Goal: Task Accomplishment & Management: Manage account settings

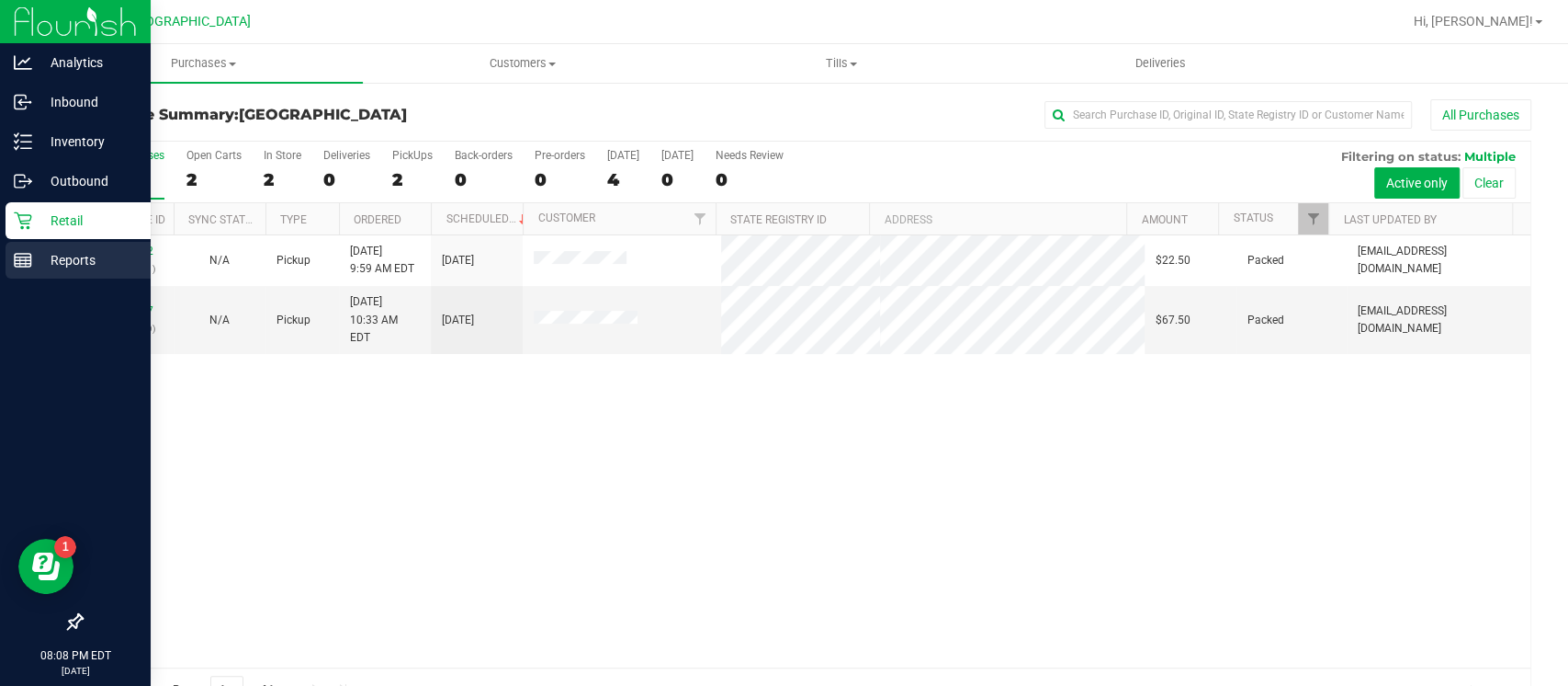
click at [37, 264] on p "Reports" at bounding box center [87, 260] width 111 height 23
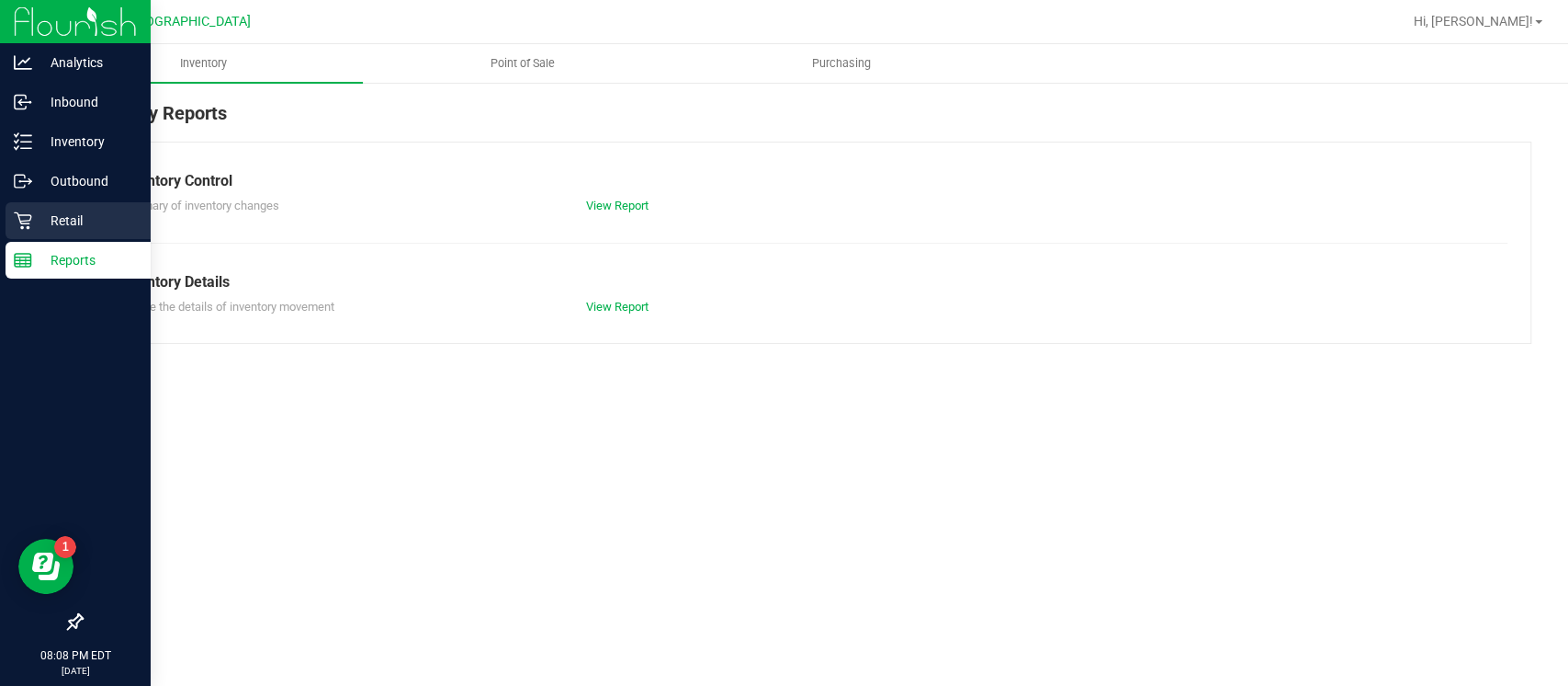
click at [68, 217] on p "Retail" at bounding box center [87, 221] width 111 height 23
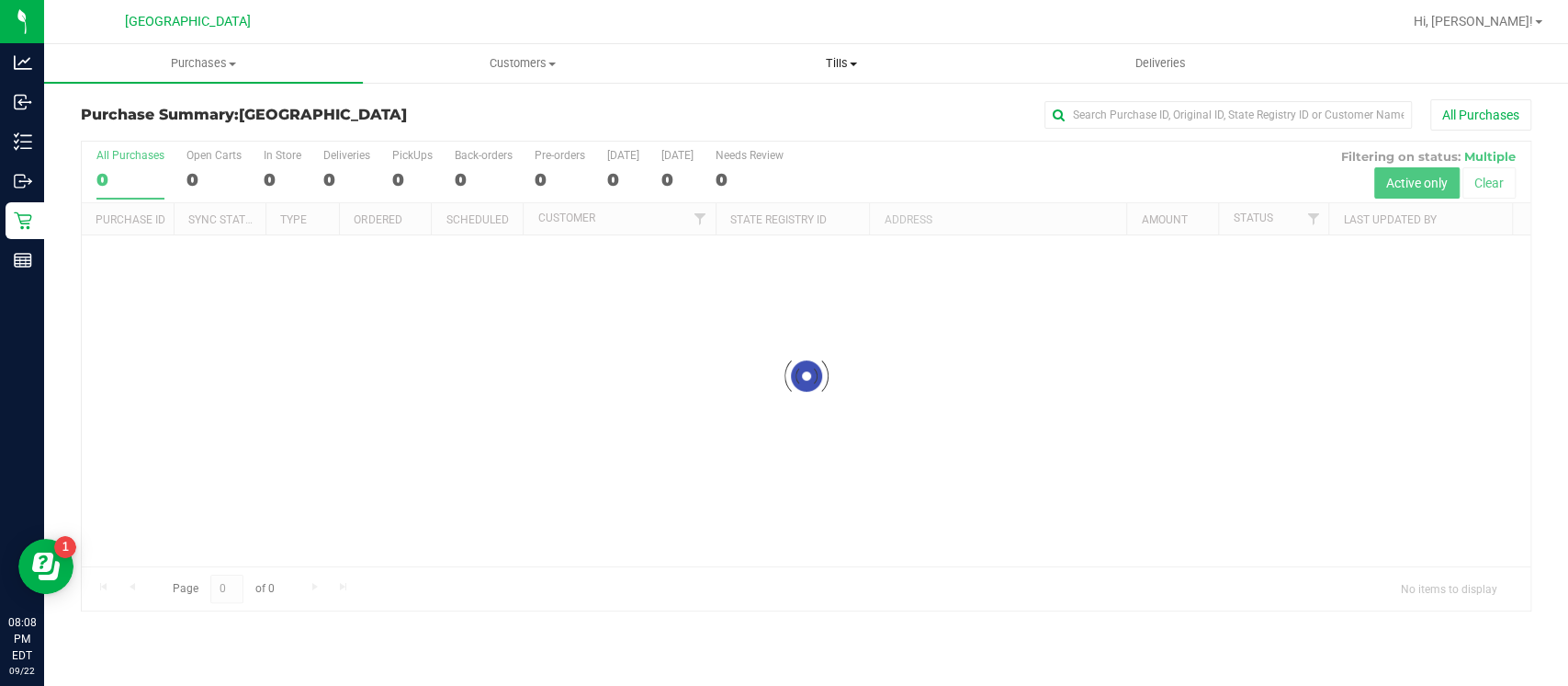
click at [839, 67] on span "Tills" at bounding box center [841, 64] width 317 height 17
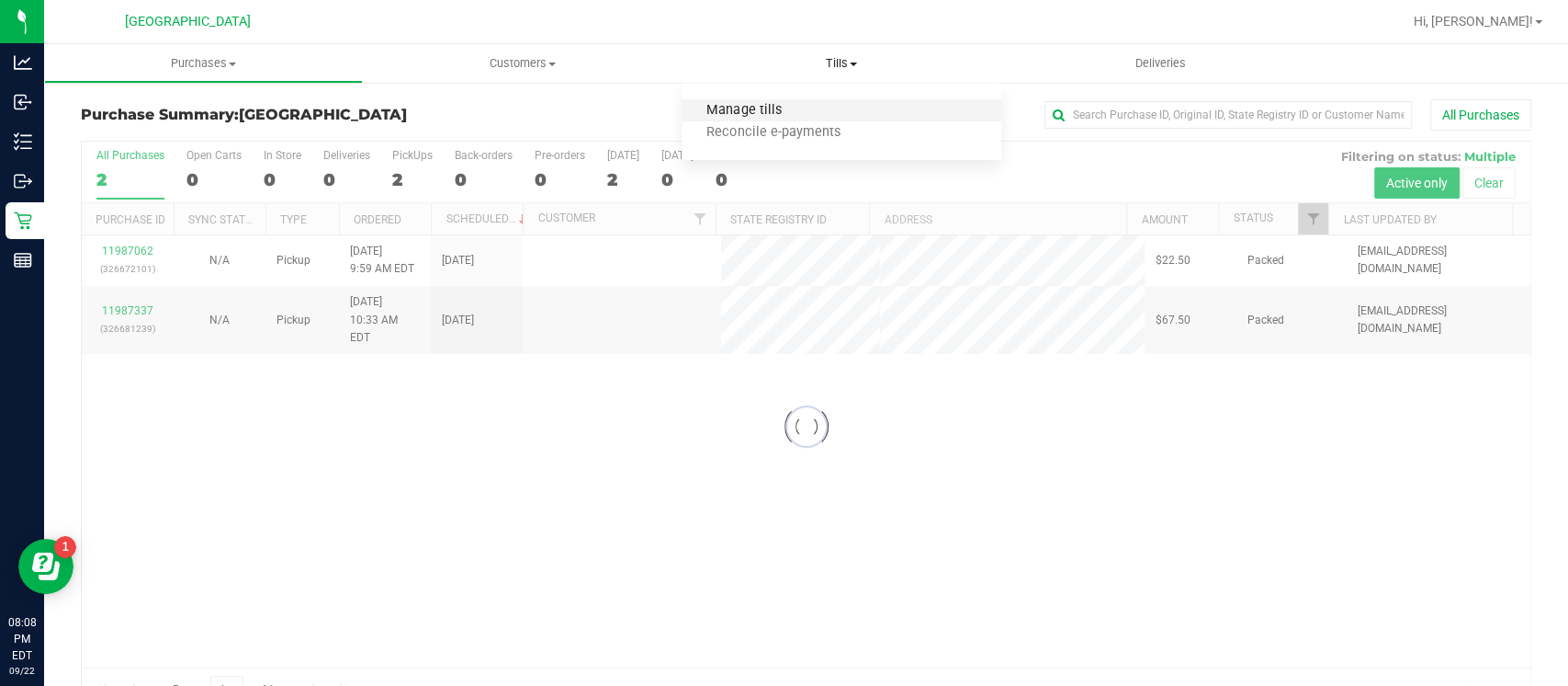
click at [794, 104] on span "Manage tills" at bounding box center [744, 111] width 124 height 16
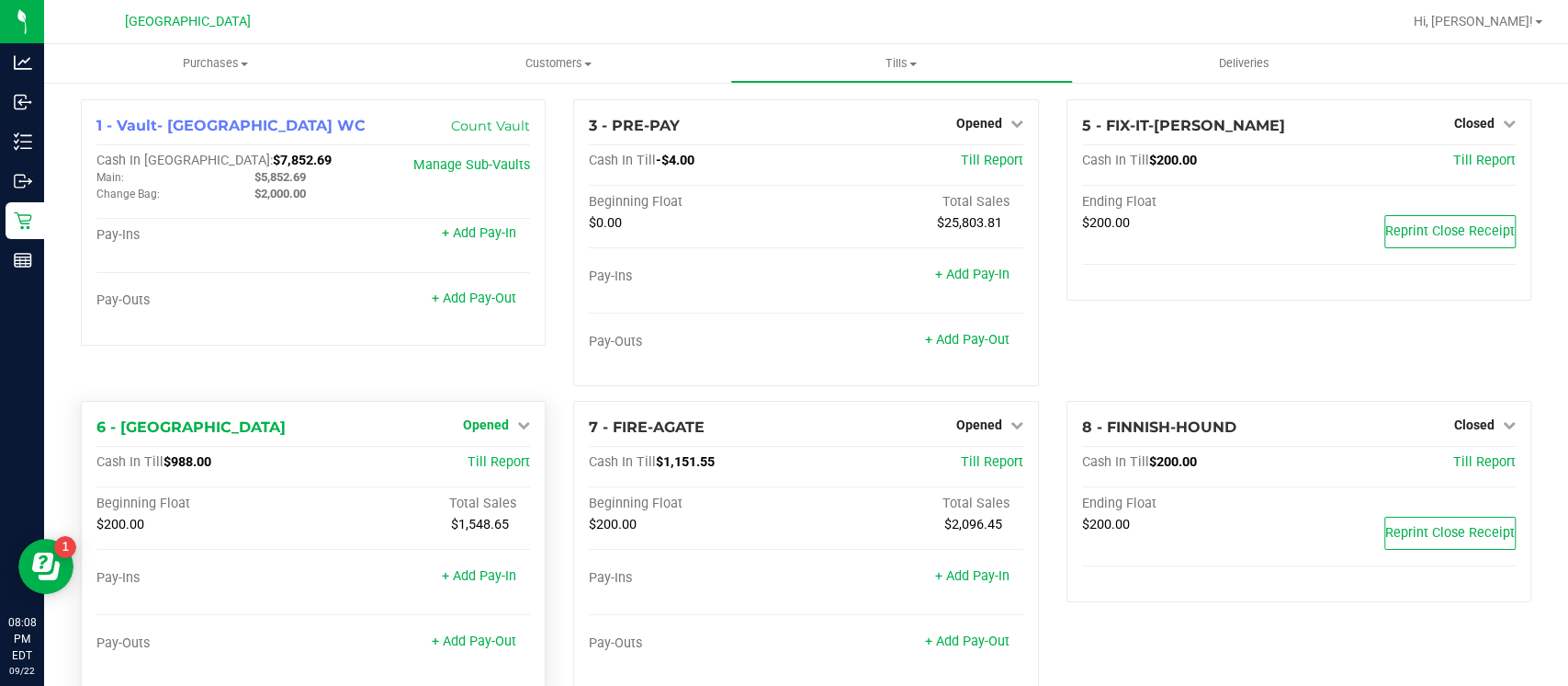
click at [499, 420] on span "Opened" at bounding box center [486, 425] width 46 height 15
click at [509, 464] on div "Close Till" at bounding box center [489, 464] width 136 height 23
click at [481, 465] on link "Close Till" at bounding box center [489, 464] width 50 height 15
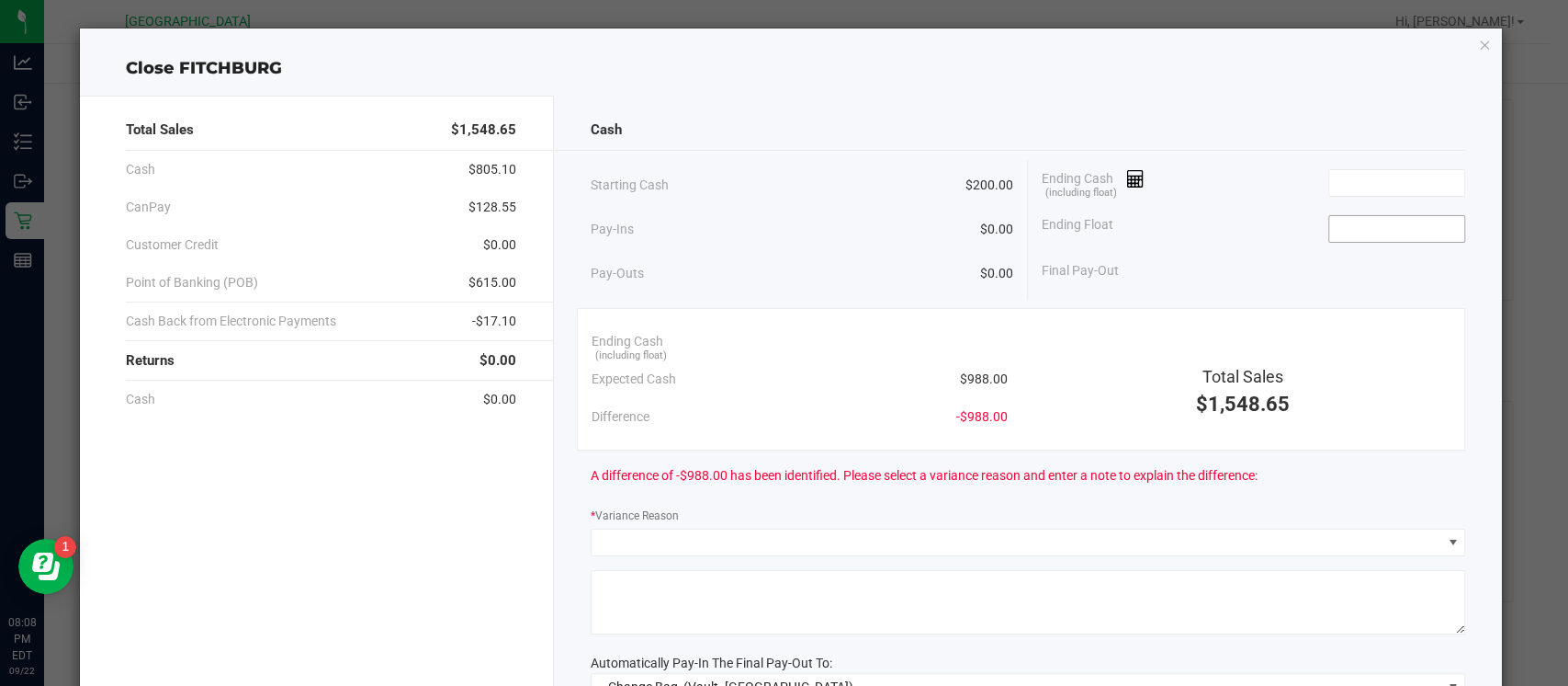
click at [1399, 238] on input at bounding box center [1397, 228] width 135 height 25
type input "$200.00"
click at [1363, 188] on input at bounding box center [1397, 182] width 135 height 25
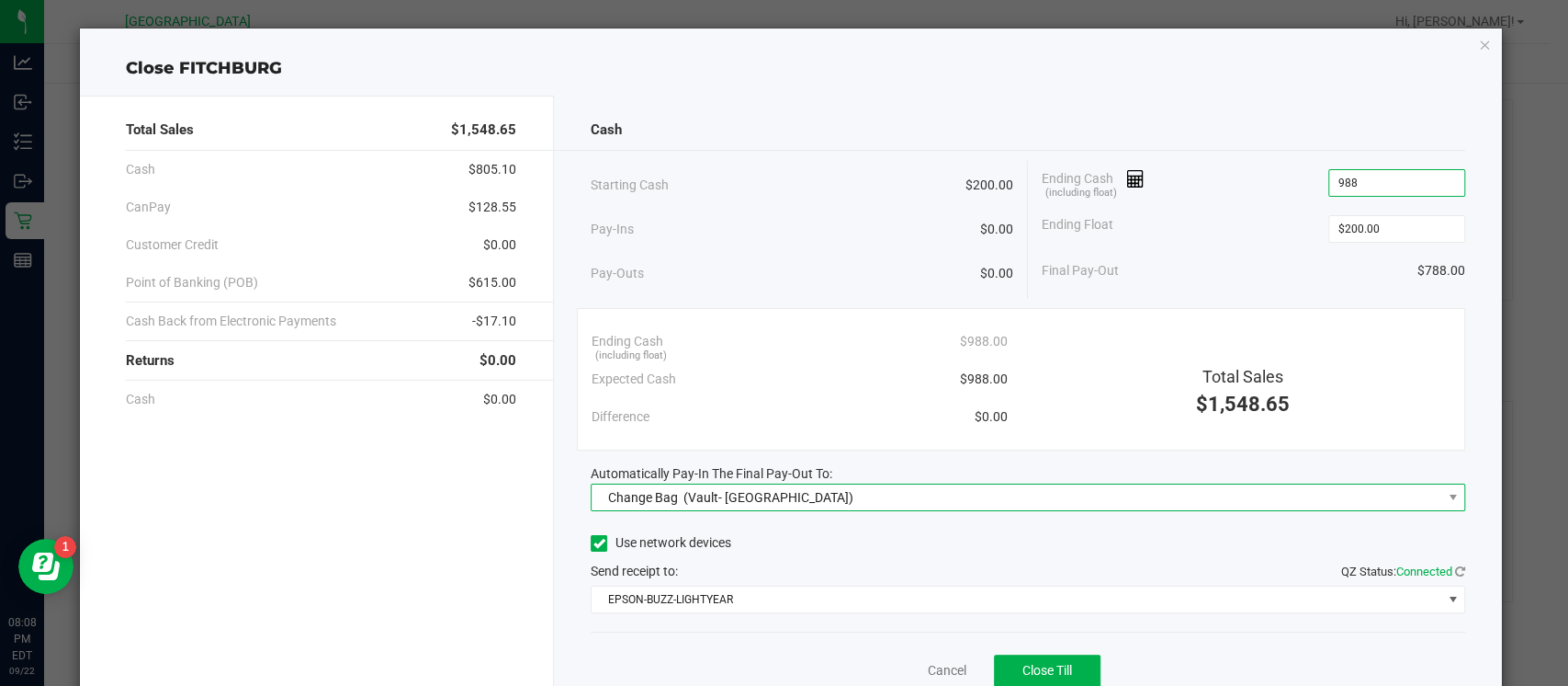
type input "$988.00"
click at [1316, 486] on span "Change Bag (Vault- Miami Beach WC)" at bounding box center [1017, 496] width 850 height 25
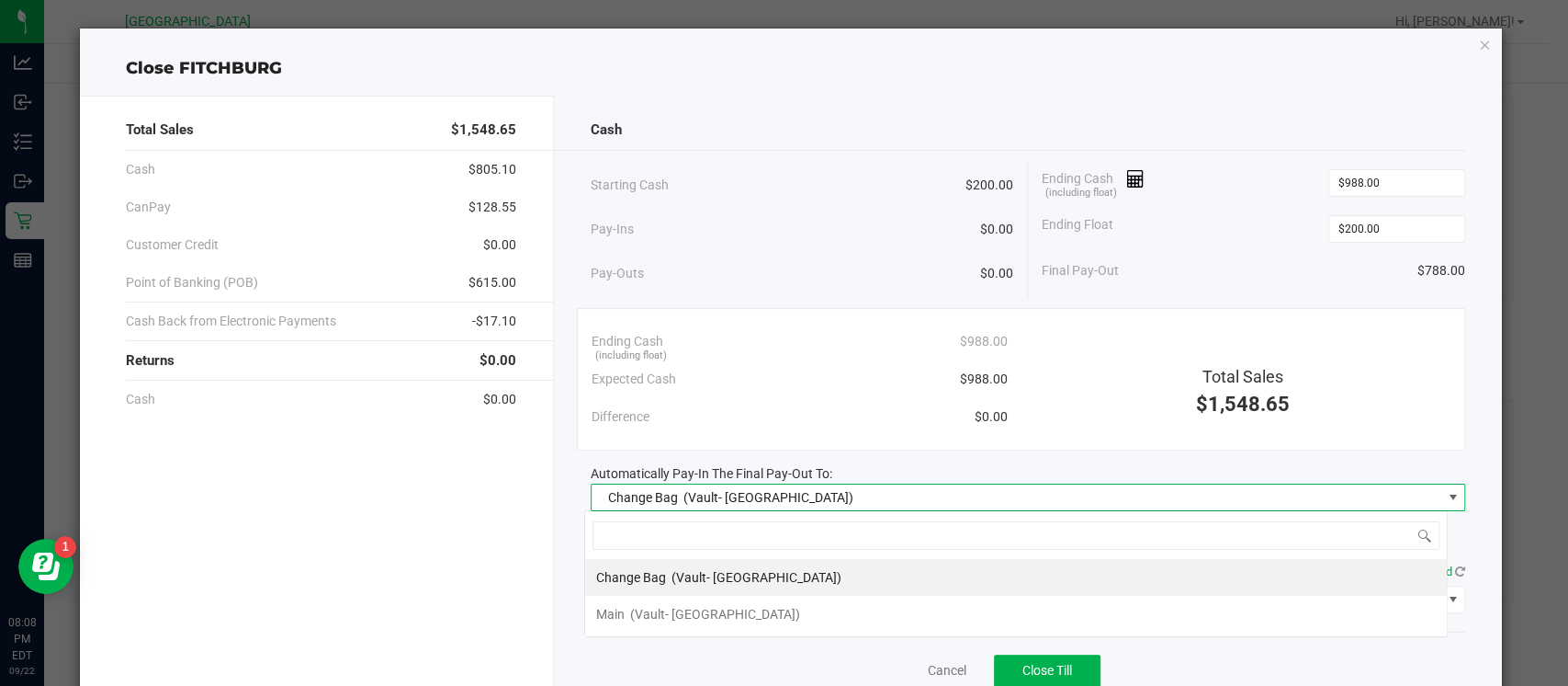
scroll to position [26, 863]
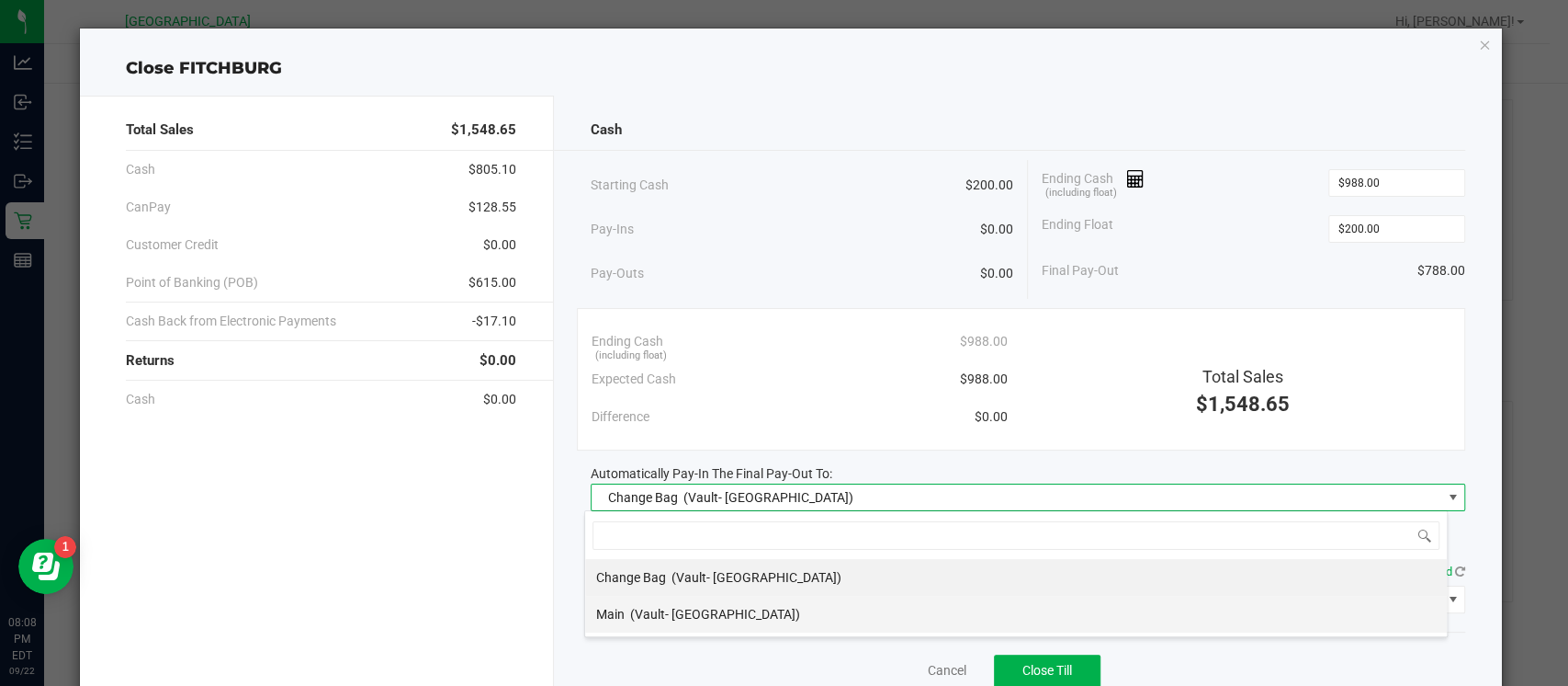
click at [1268, 609] on li "Main (Vault- Miami Beach WC)" at bounding box center [1016, 614] width 862 height 37
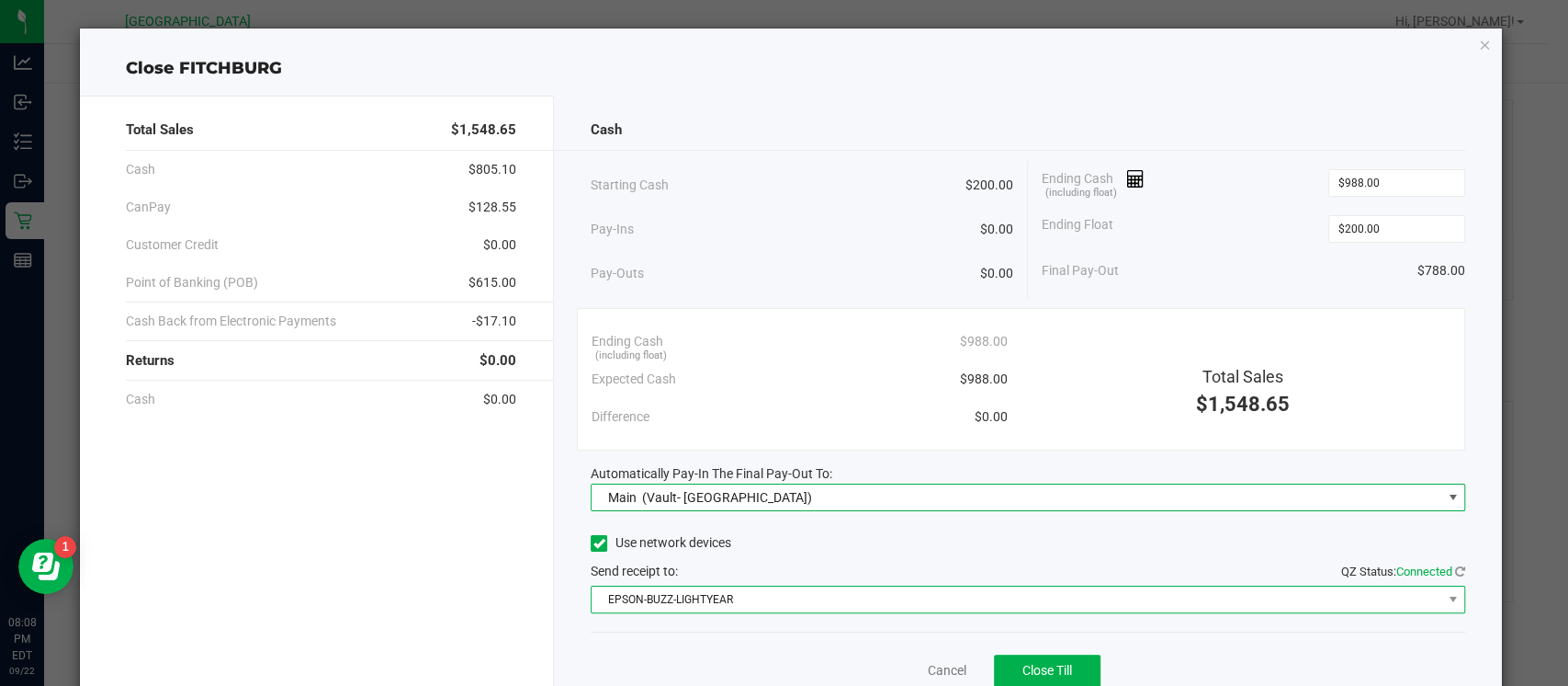
click at [1370, 595] on span "EPSON-BUZZ-LIGHTYEAR" at bounding box center [1017, 599] width 850 height 25
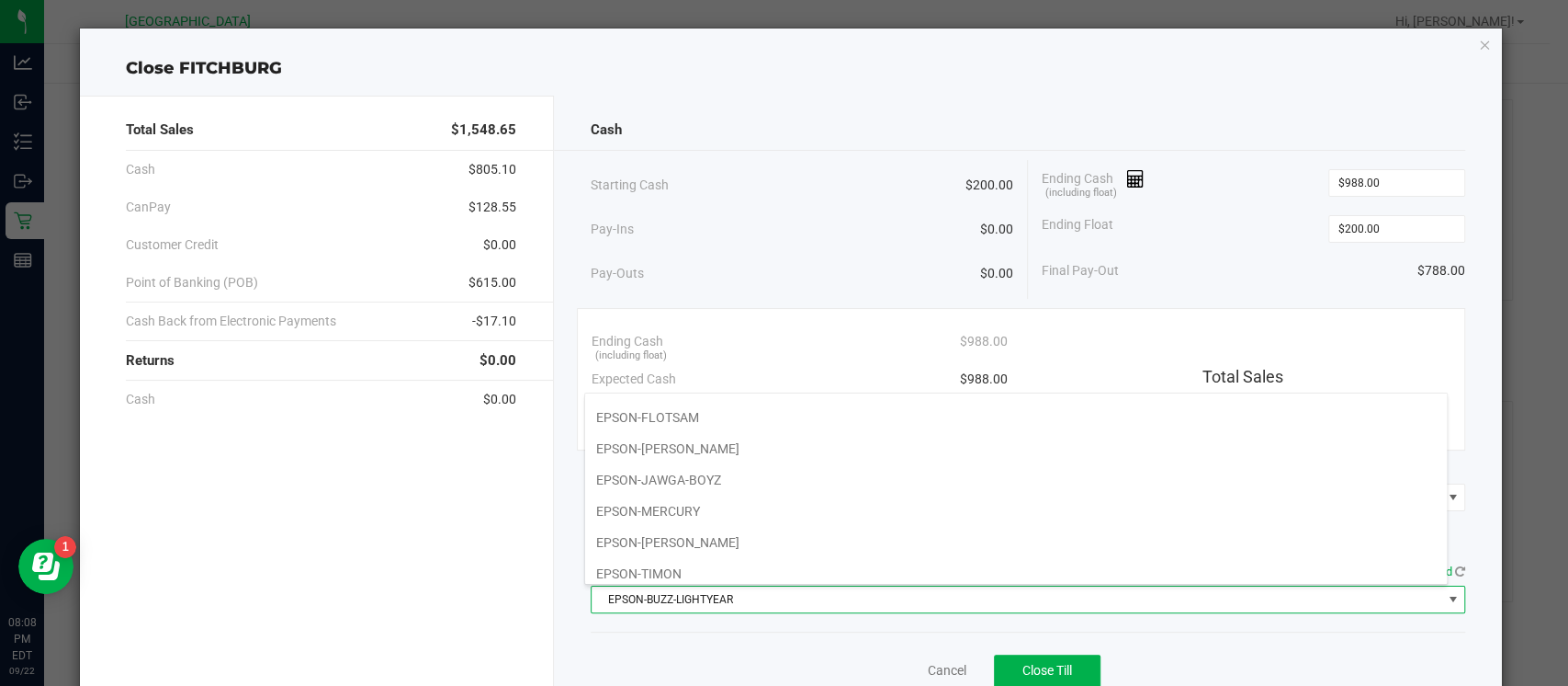
scroll to position [189, 0]
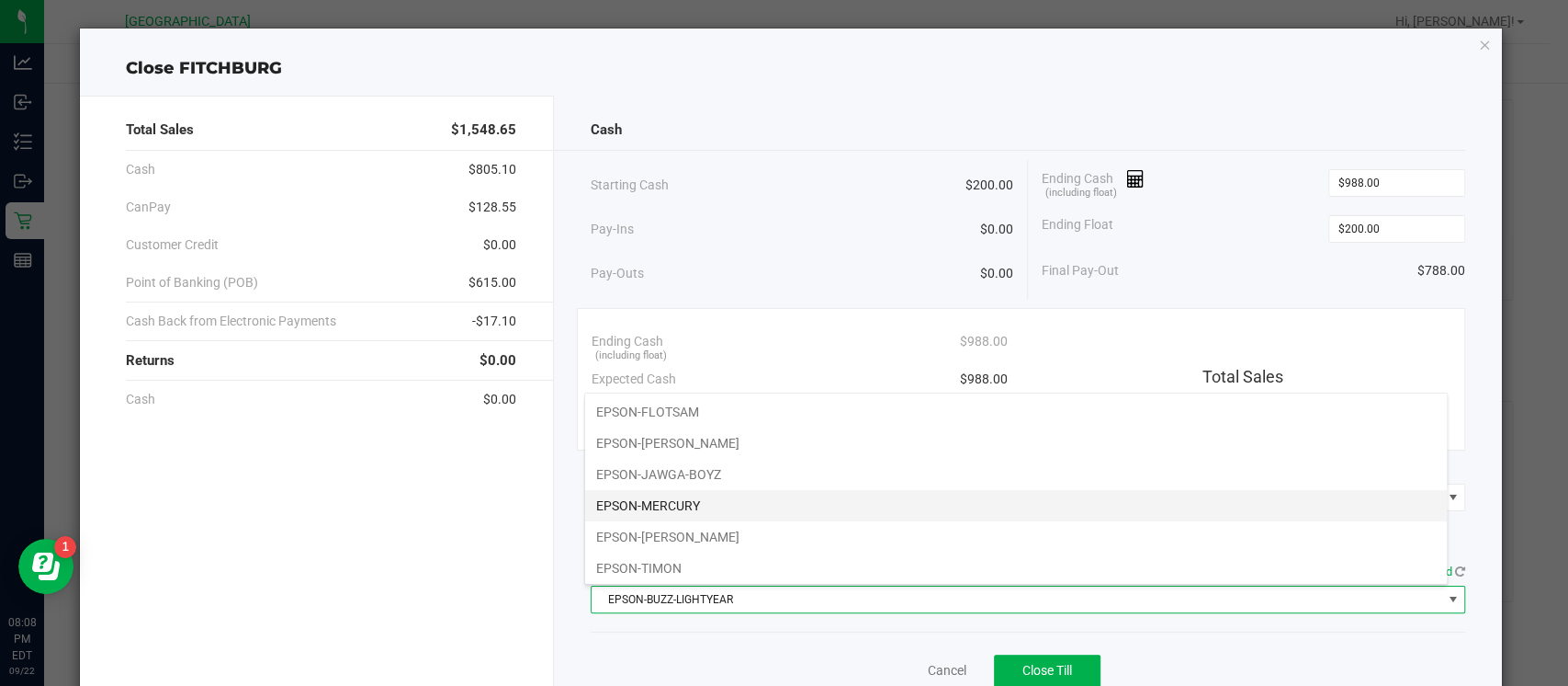
click at [1316, 508] on li "EPSON-MERCURY" at bounding box center [1016, 505] width 862 height 31
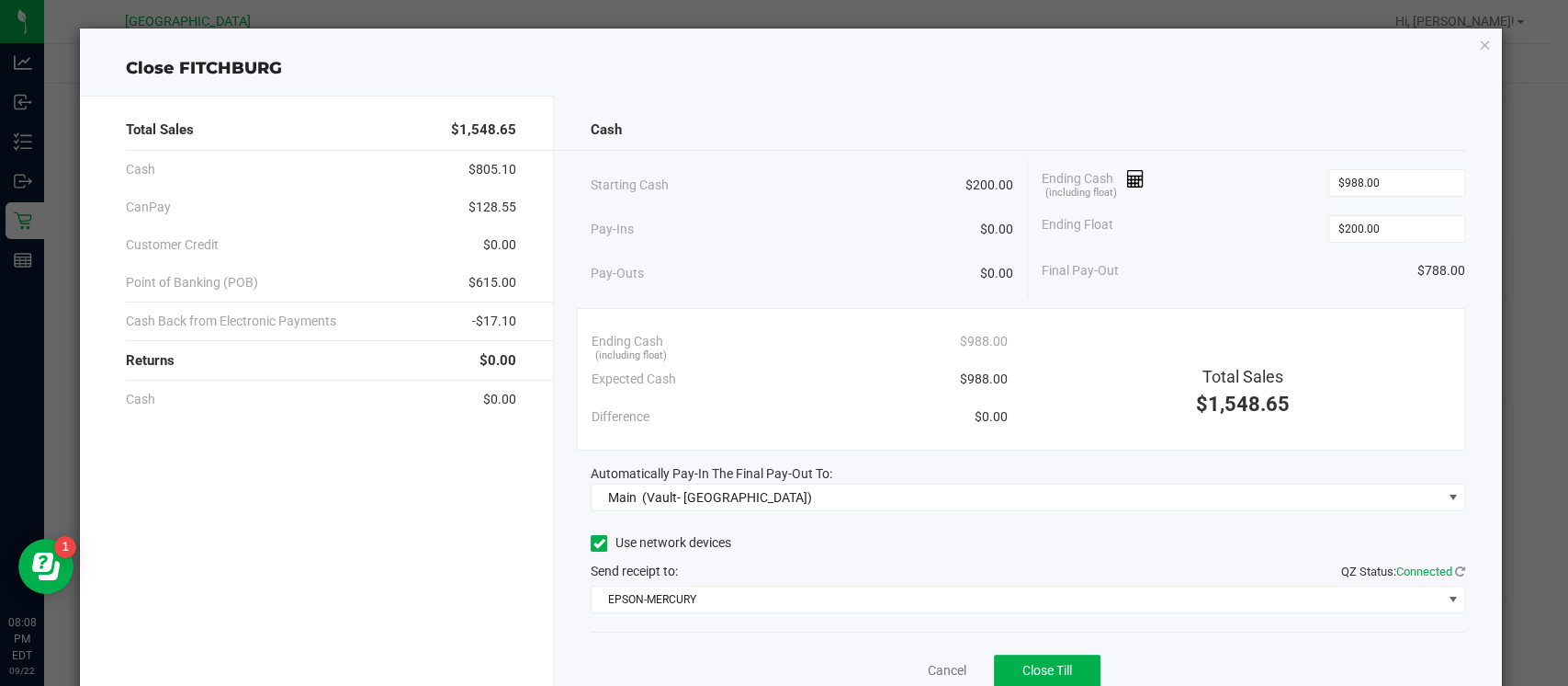
click at [1297, 83] on div "Total Sales $1,548.65 Cash $805.10 CanPay $128.55 Customer Credit $0.00 Point o…" at bounding box center [791, 407] width 1422 height 654
click at [1029, 665] on span "Close Till" at bounding box center [1047, 670] width 50 height 15
drag, startPoint x: 1029, startPoint y: 665, endPoint x: 1181, endPoint y: 267, distance: 426.0
click at [1181, 267] on div "Cash Starting Cash $200.00 Pay-Ins $0.00 Pay-Outs $0.00 Ending Cash (including …" at bounding box center [1028, 415] width 948 height 639
click at [1478, 43] on icon "button" at bounding box center [1485, 44] width 13 height 23
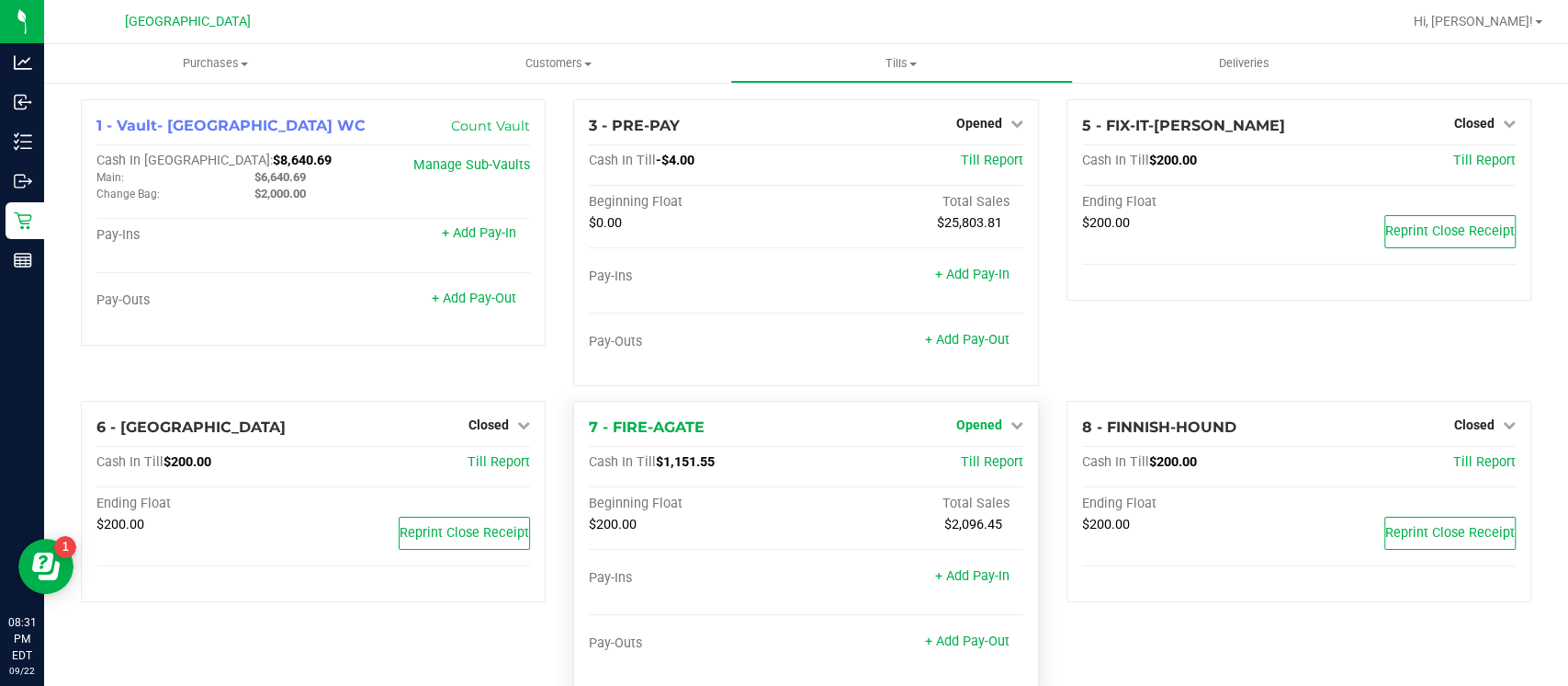
click at [999, 430] on link "Opened" at bounding box center [990, 425] width 68 height 15
click at [971, 462] on link "Close Till" at bounding box center [981, 464] width 50 height 15
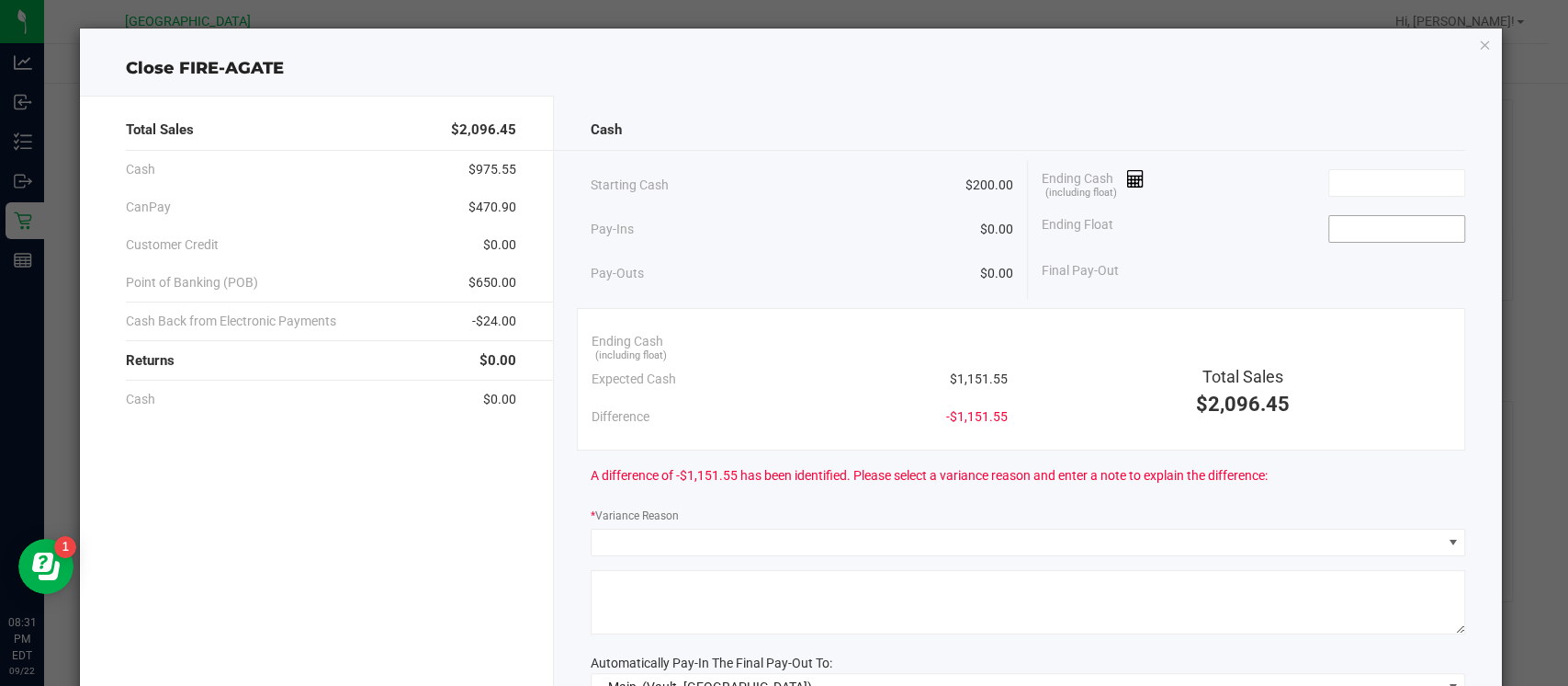
click at [1371, 230] on input at bounding box center [1397, 228] width 135 height 25
type input "$200.00"
click at [1373, 177] on input at bounding box center [1397, 182] width 135 height 25
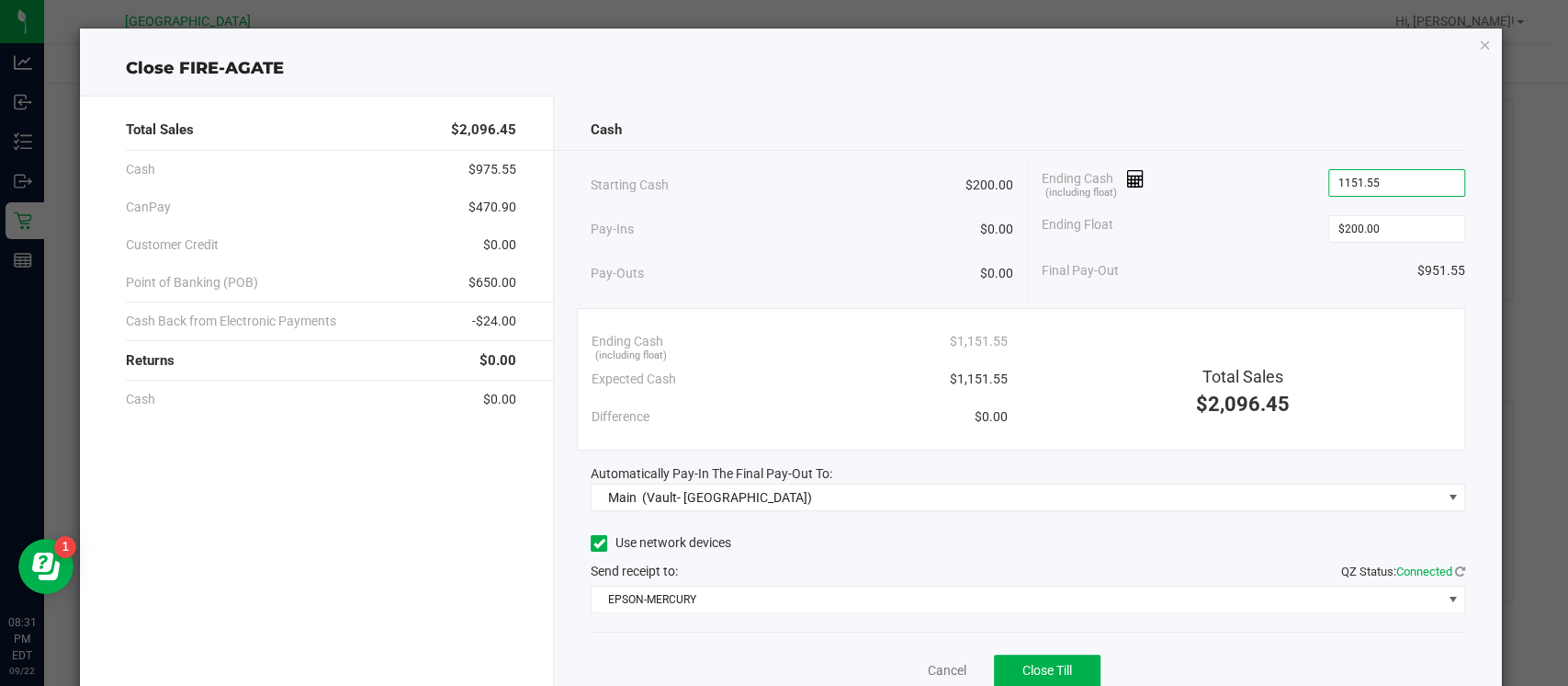
type input "$1,151.55"
click at [1345, 99] on div "Cash Starting Cash $200.00 Pay-Ins $0.00 Pay-Outs $0.00 Ending Cash (including …" at bounding box center [1028, 415] width 948 height 639
click at [1007, 665] on button "Close Till" at bounding box center [1048, 670] width 107 height 33
click at [1478, 42] on icon "button" at bounding box center [1485, 44] width 13 height 23
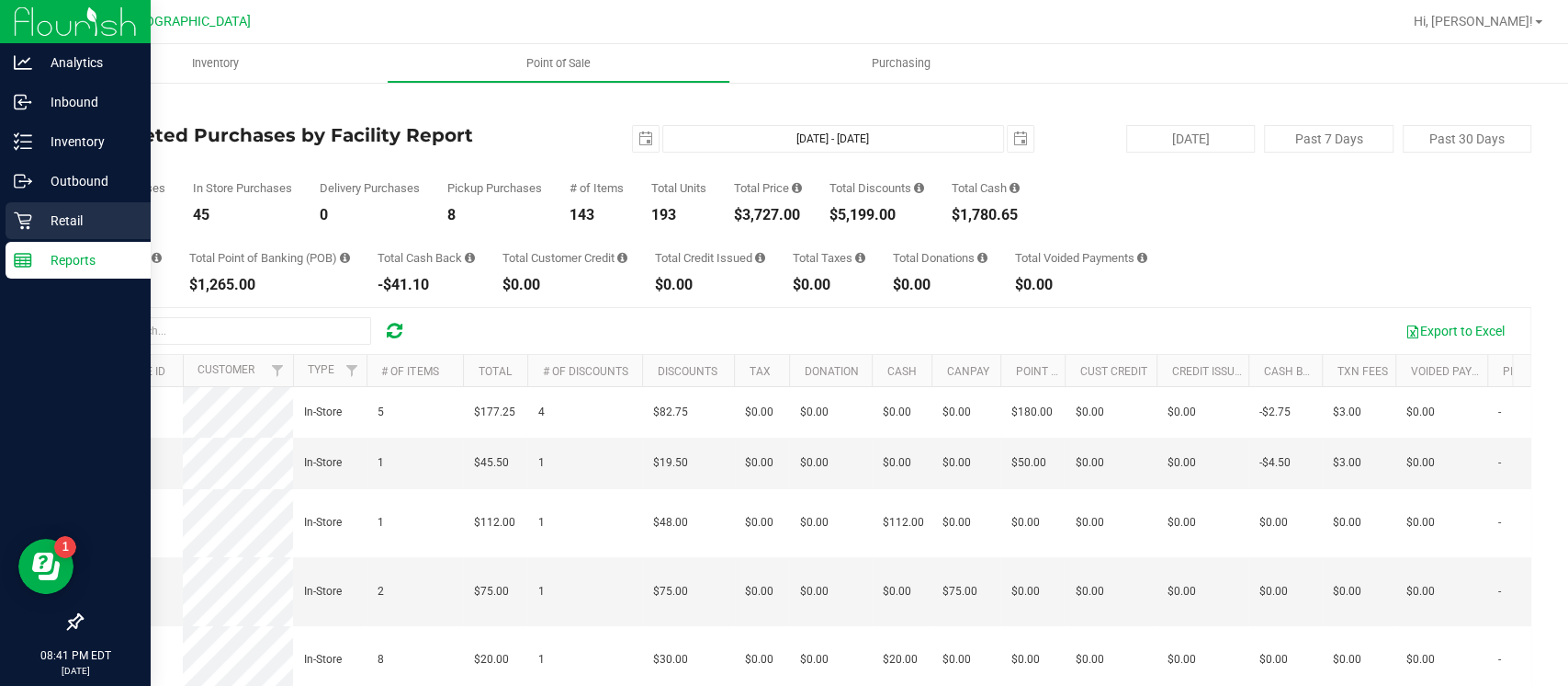
click at [17, 224] on icon at bounding box center [23, 221] width 19 height 19
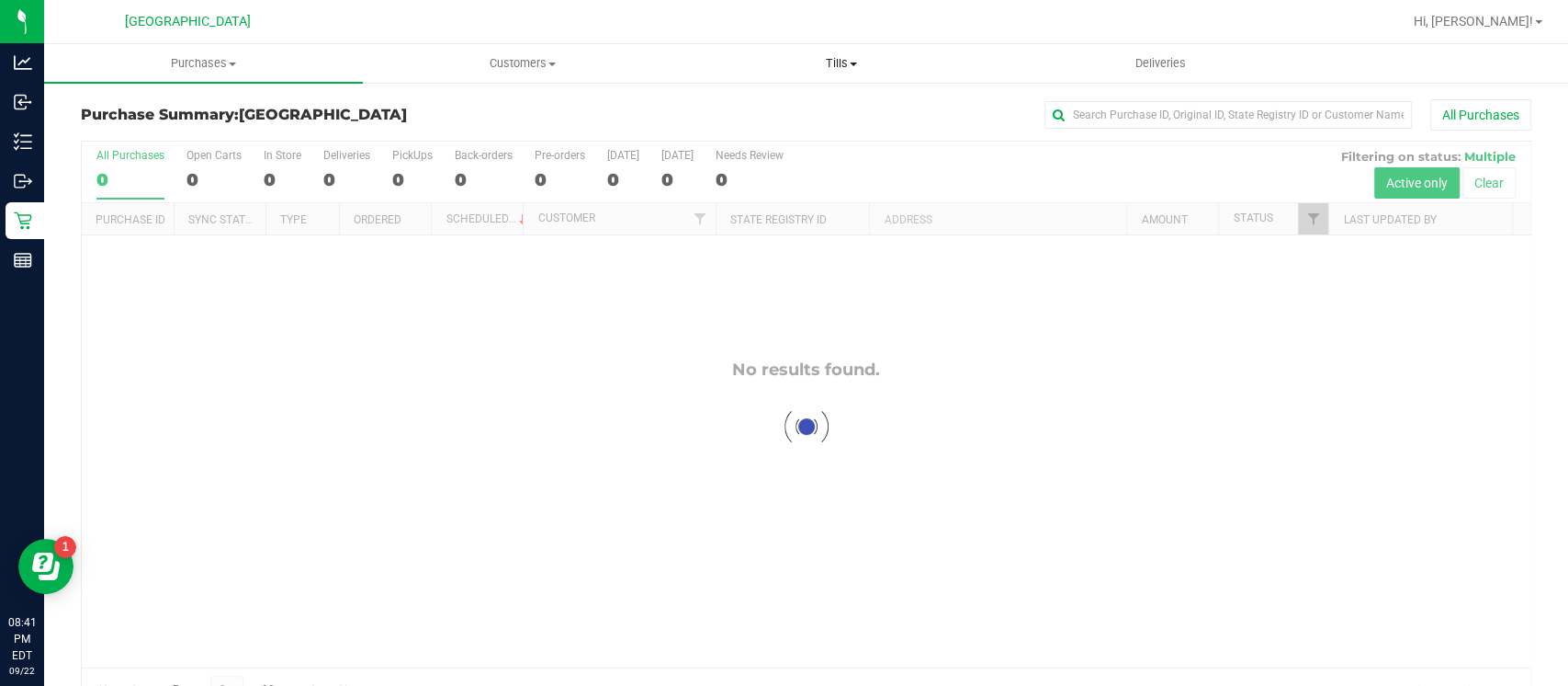
click at [837, 65] on span "Tills" at bounding box center [841, 64] width 317 height 17
click at [772, 129] on span "Reconcile e-payments" at bounding box center [773, 132] width 183 height 16
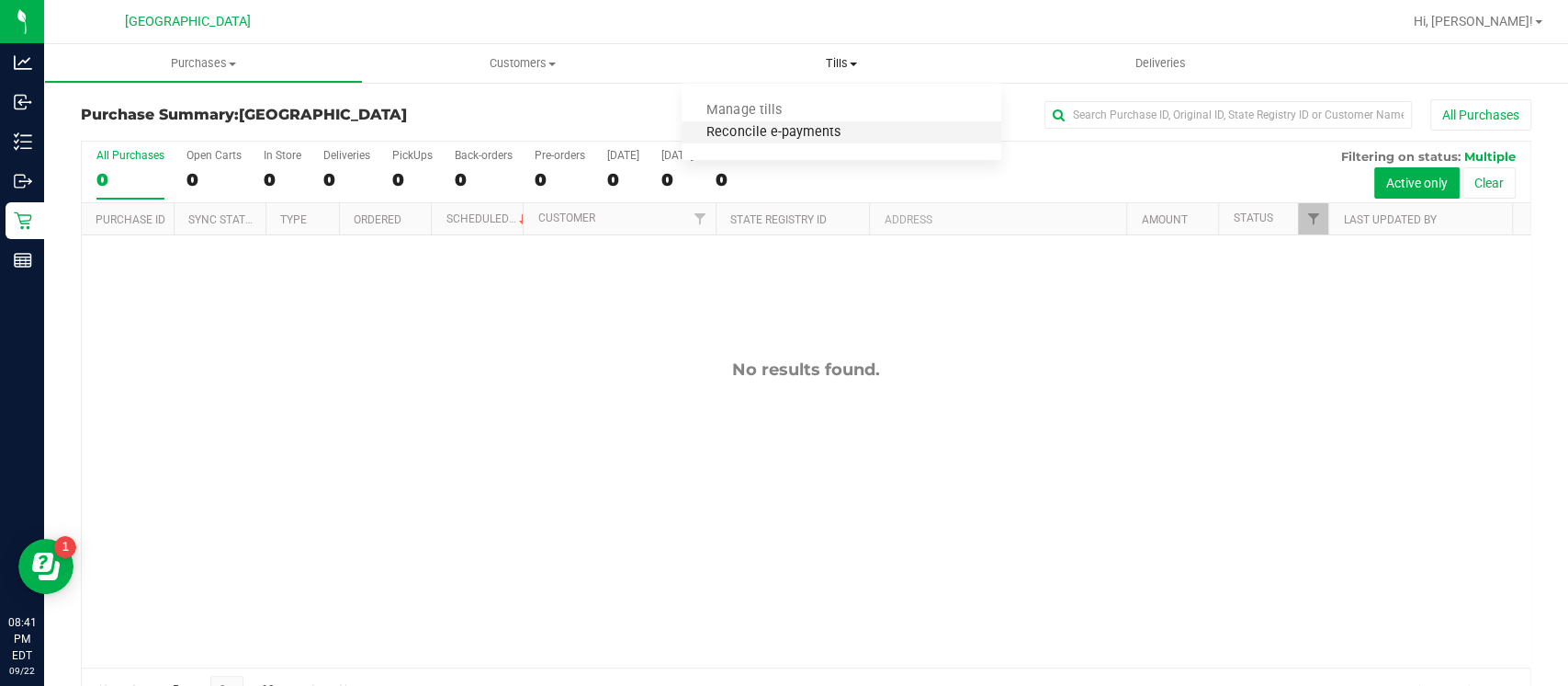
click at [772, 129] on span "Reconcile e-payments" at bounding box center [773, 132] width 183 height 16
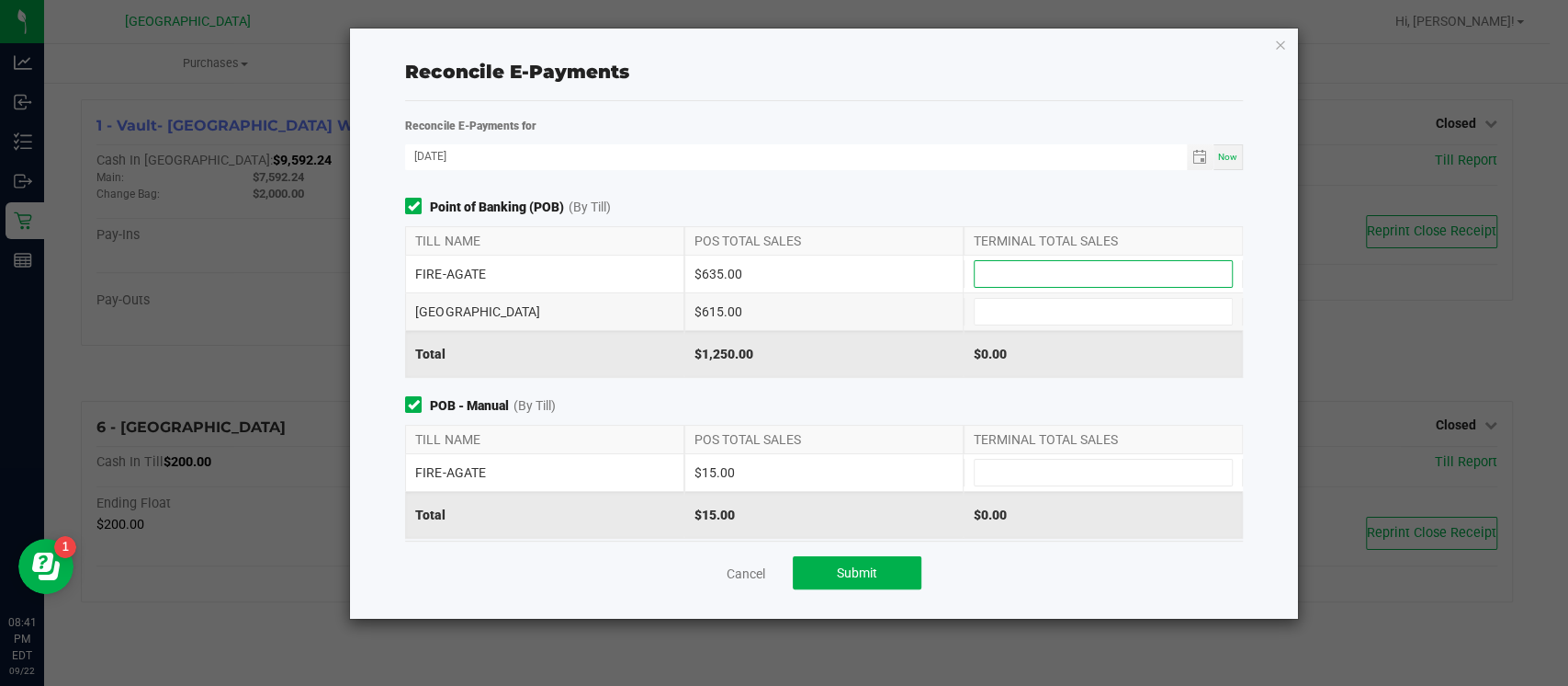
click at [1031, 266] on input at bounding box center [1103, 273] width 257 height 25
type input "$635.00"
click at [1021, 309] on input at bounding box center [1103, 311] width 257 height 25
type input "$615.00"
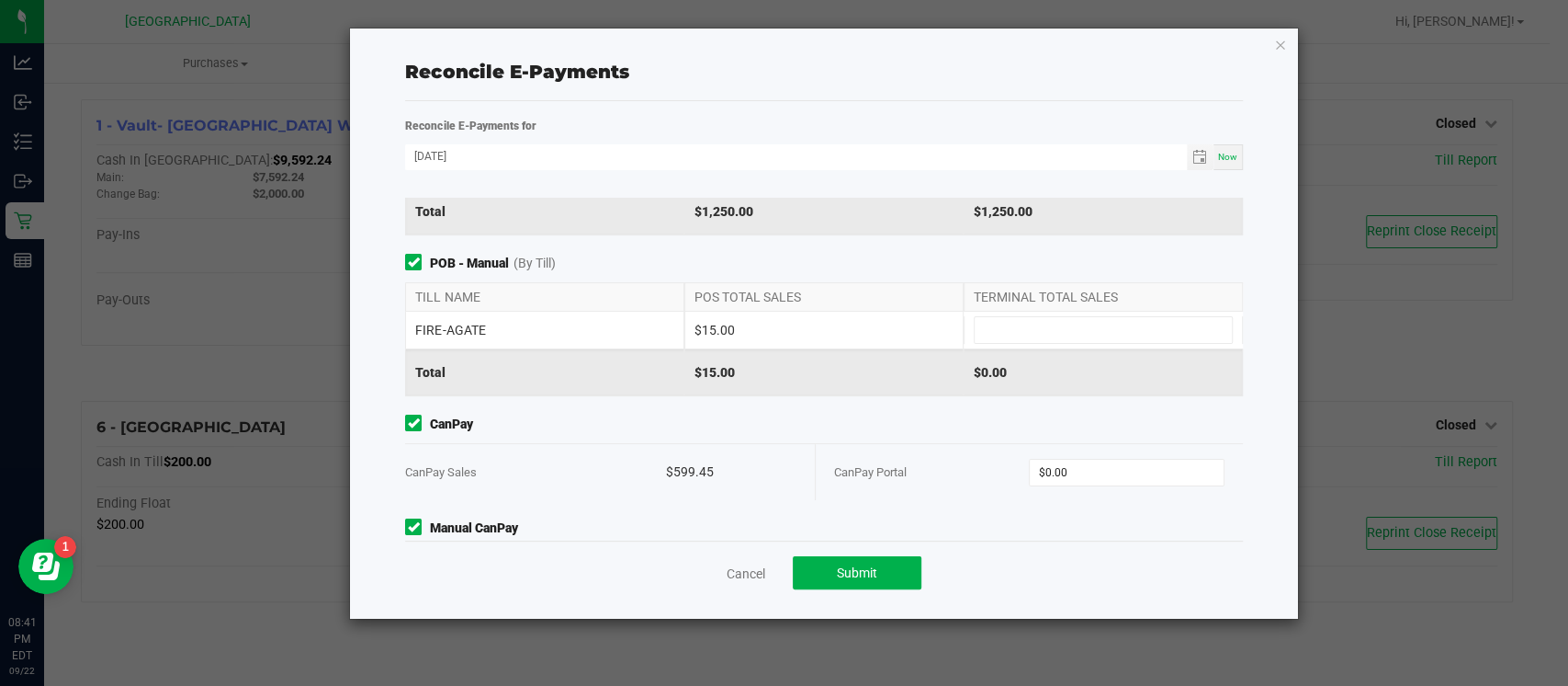
scroll to position [141, 0]
click at [1011, 323] on input at bounding box center [1103, 331] width 257 height 25
type input "$15.00"
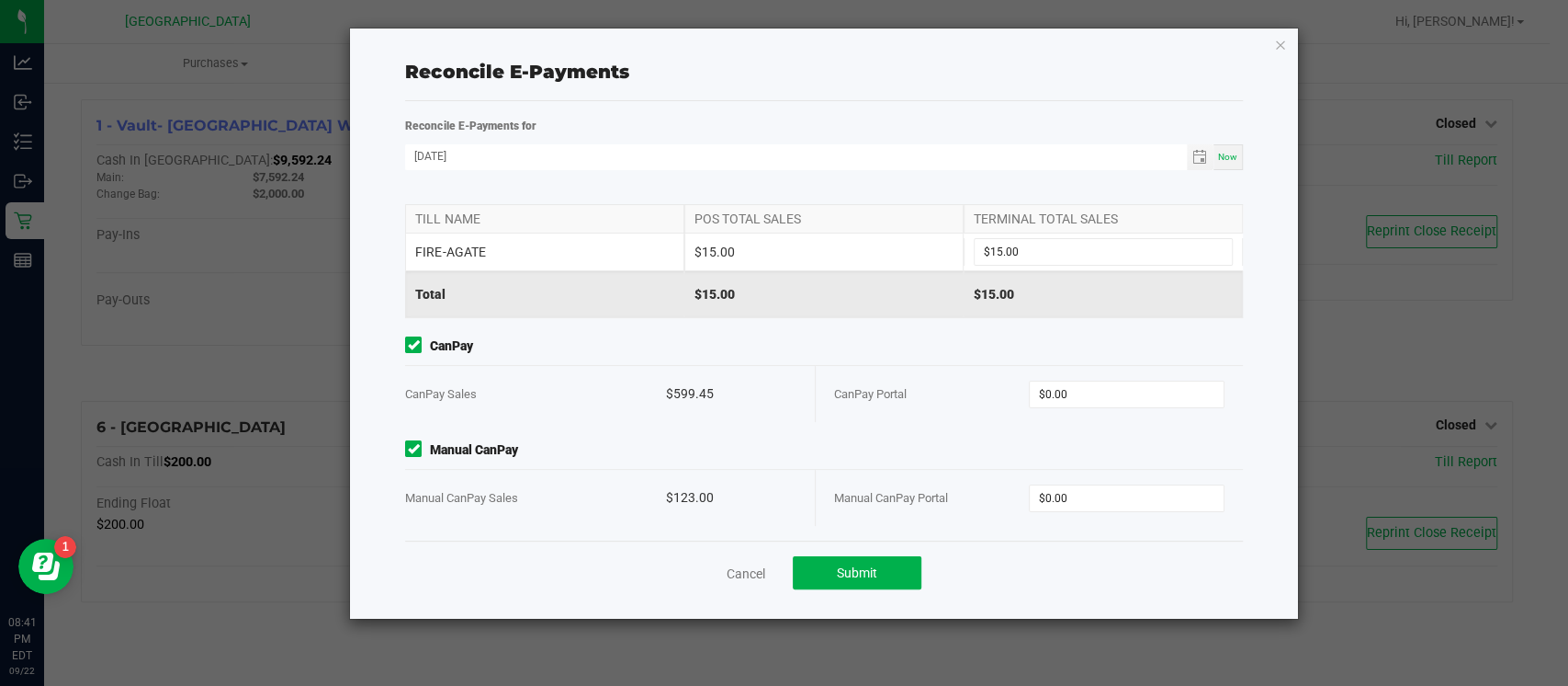
scroll to position [222, 0]
type input "0"
click at [1073, 389] on input "0" at bounding box center [1126, 392] width 194 height 25
type input "$599.45"
type input "0"
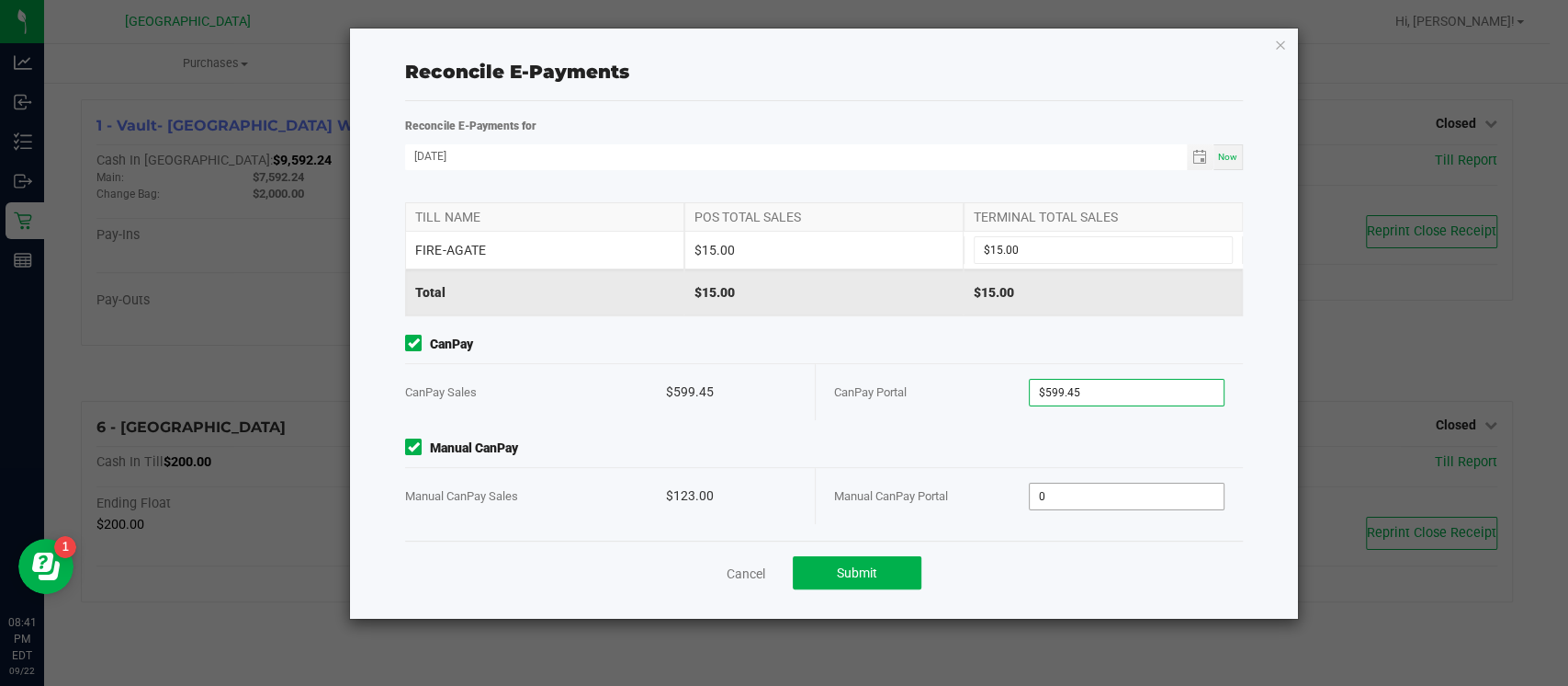
click at [1078, 485] on input "0" at bounding box center [1126, 495] width 194 height 25
type input "$123.00"
click at [925, 514] on div "Manual CanPay Portal" at bounding box center [932, 496] width 196 height 56
click at [860, 572] on span "Submit" at bounding box center [856, 572] width 40 height 15
